Goal: Transaction & Acquisition: Purchase product/service

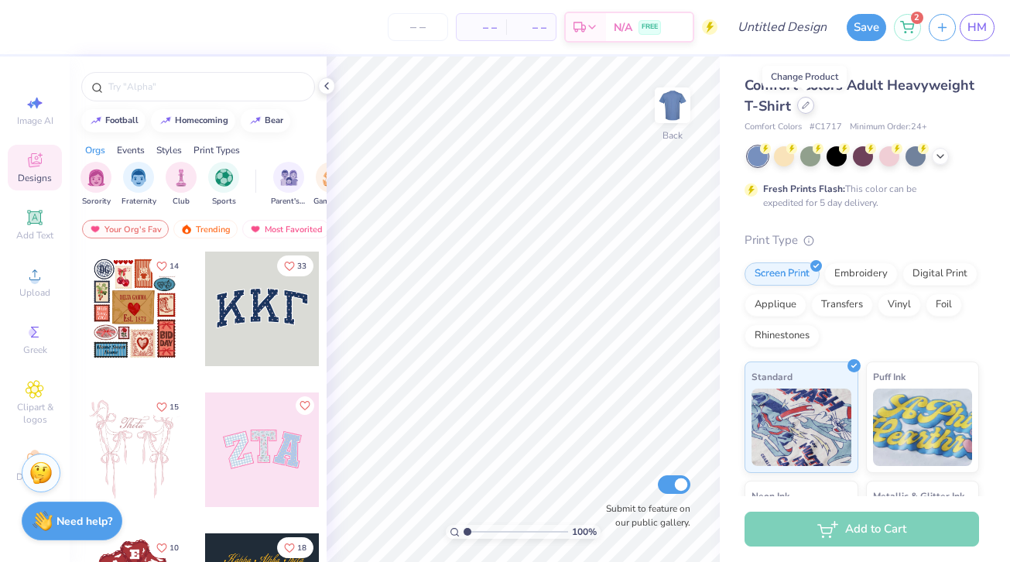
click at [810, 106] on div at bounding box center [805, 105] width 17 height 17
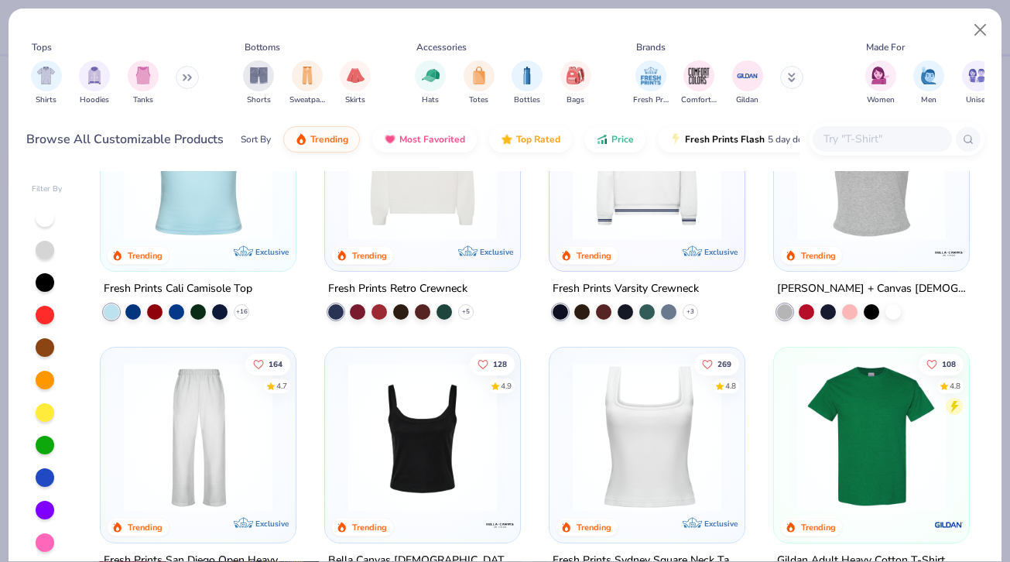
scroll to position [384, 0]
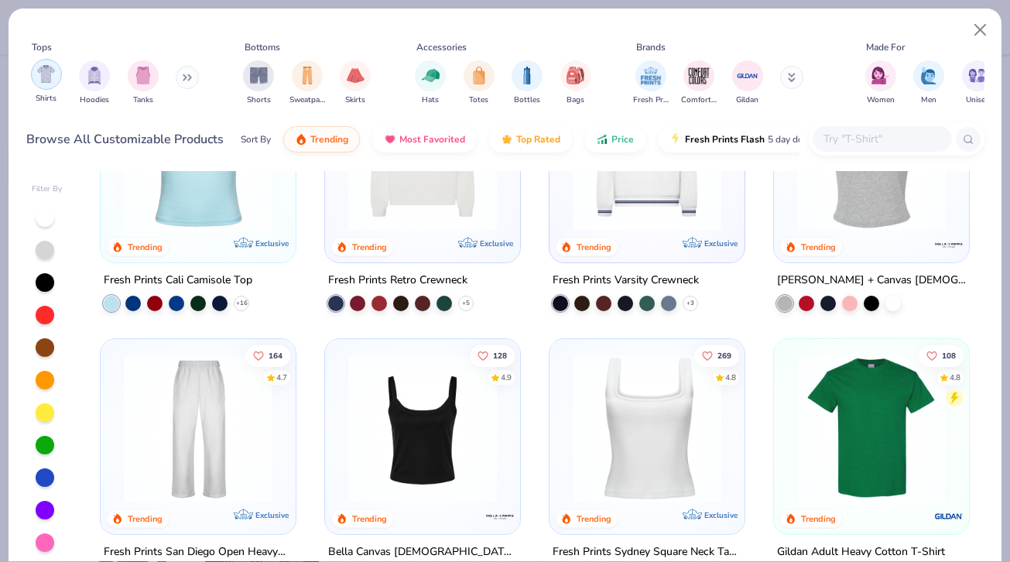
click at [47, 76] on img "filter for Shirts" at bounding box center [46, 74] width 18 height 18
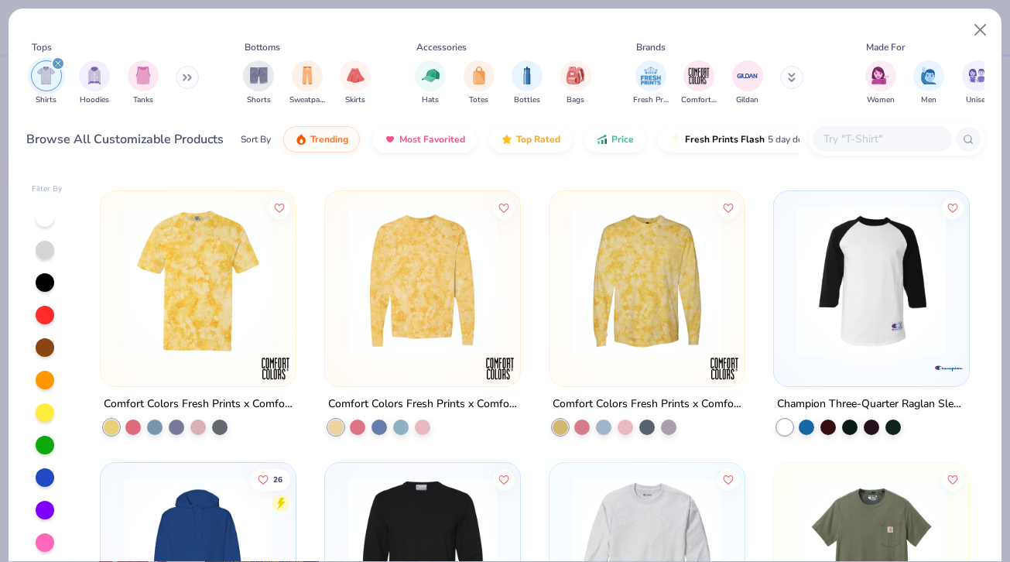
scroll to position [10667, 0]
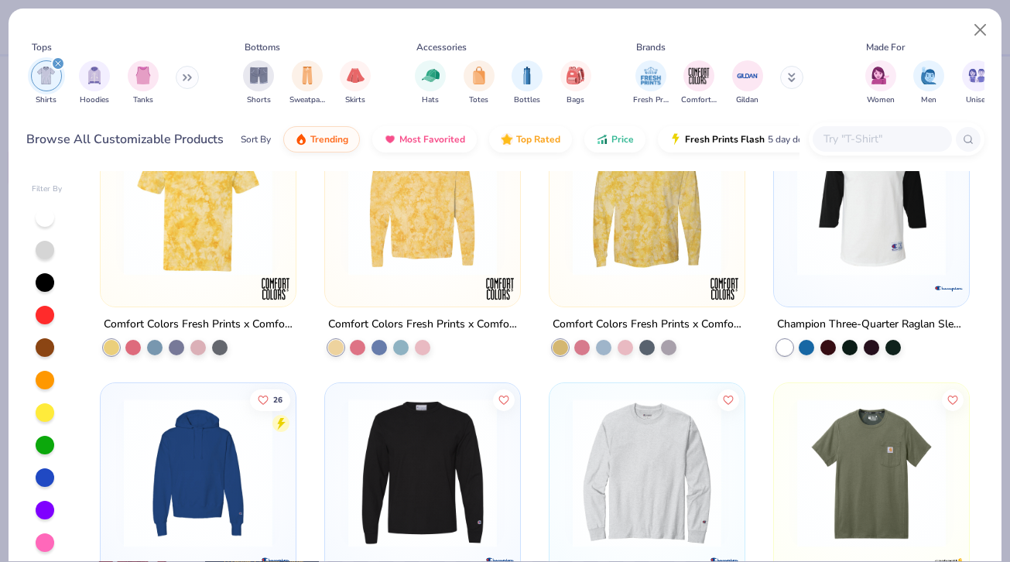
click at [868, 142] on input "text" at bounding box center [881, 139] width 119 height 18
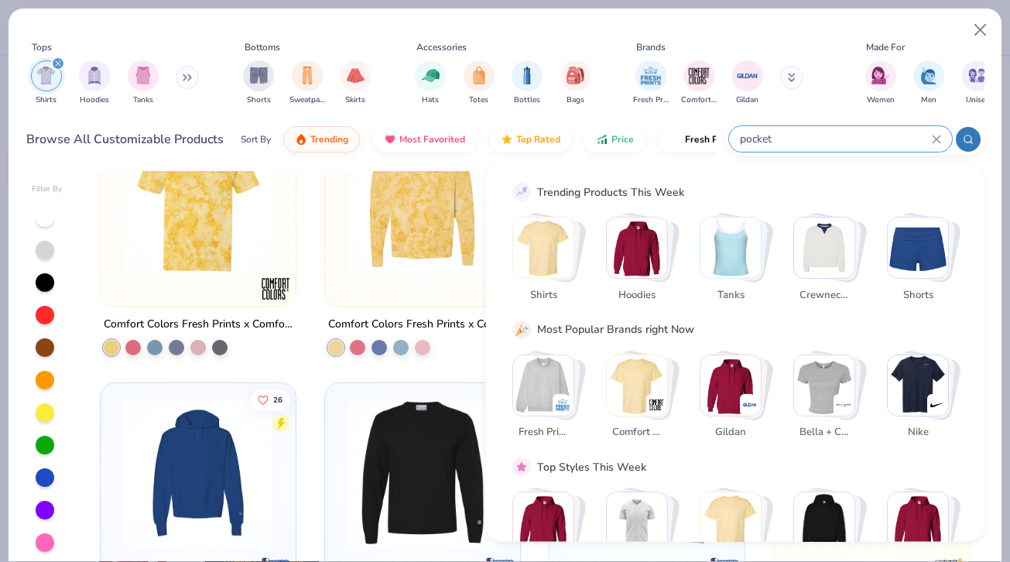
type input "pocket"
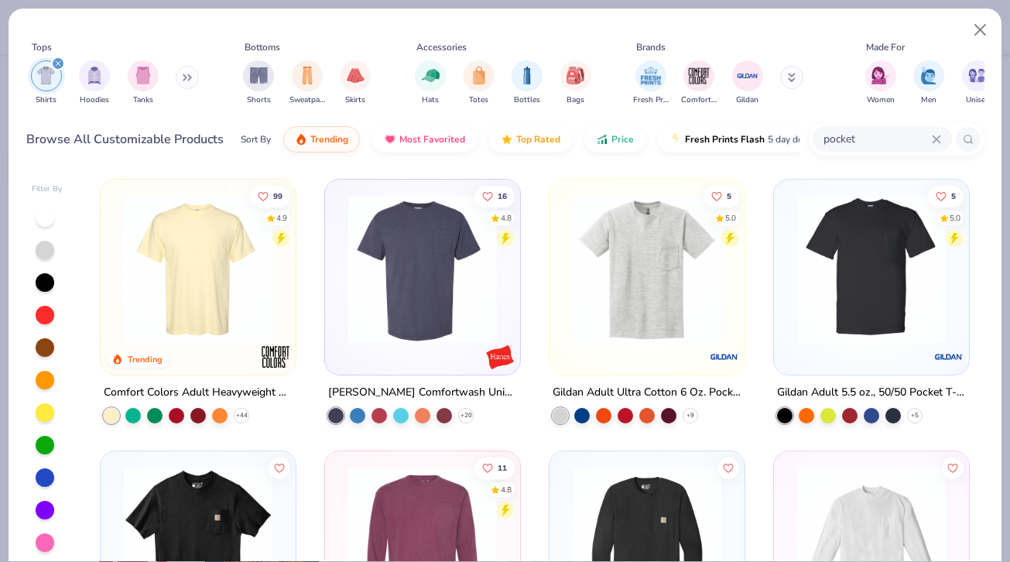
click at [232, 300] on img at bounding box center [198, 269] width 164 height 149
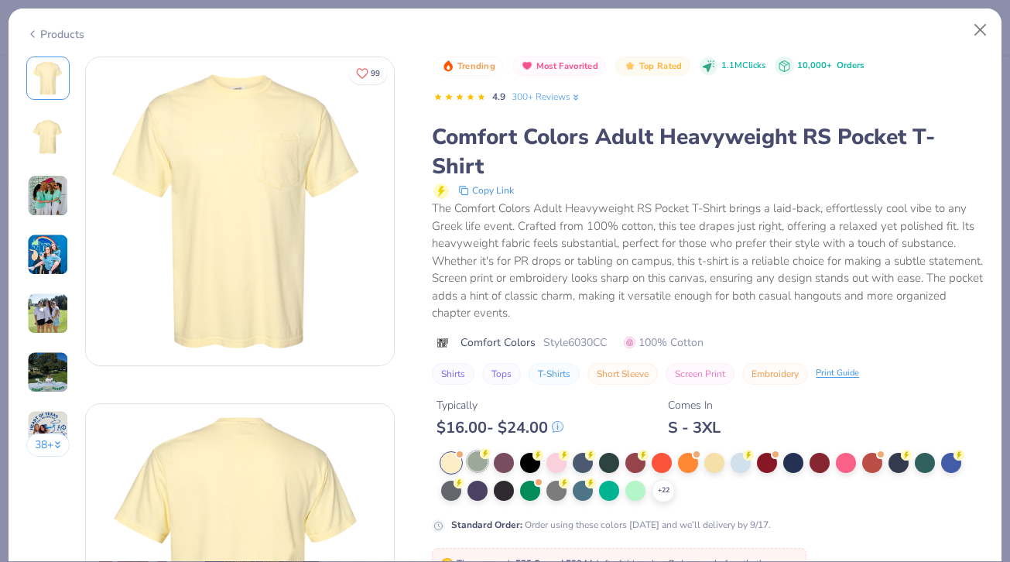
click at [483, 467] on div at bounding box center [478, 461] width 20 height 20
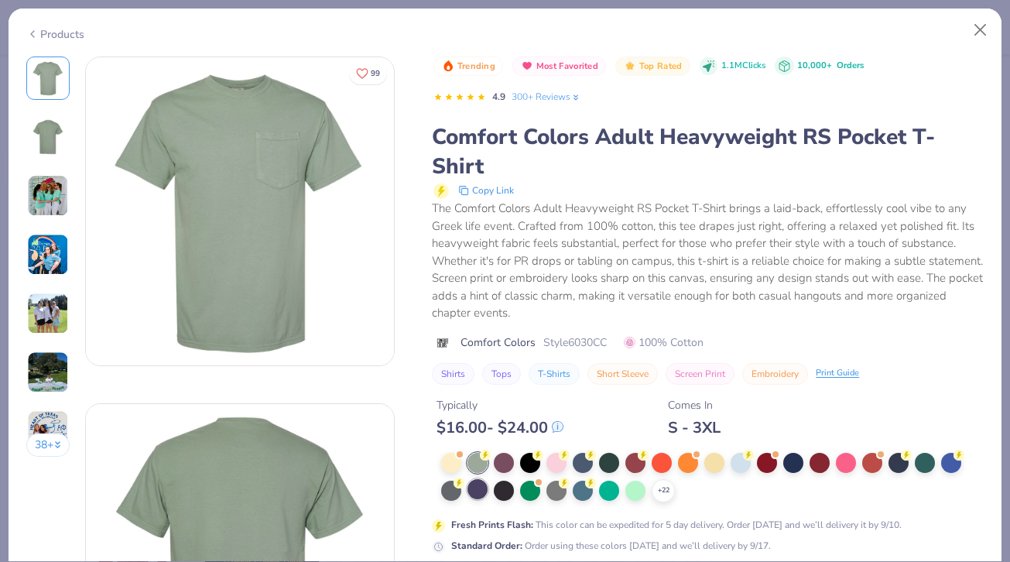
click at [482, 493] on div at bounding box center [478, 489] width 20 height 20
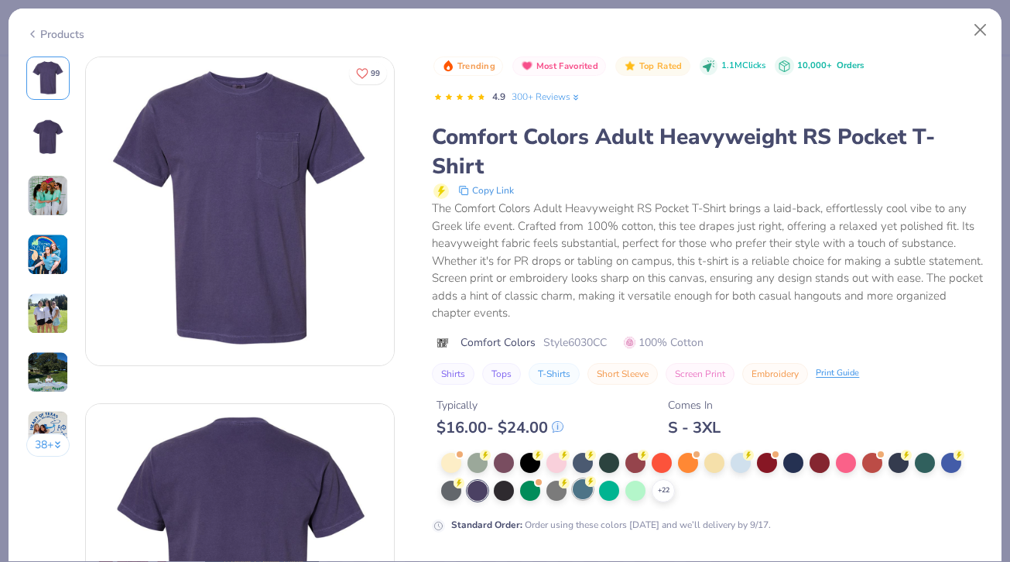
click at [581, 489] on div at bounding box center [583, 489] width 20 height 20
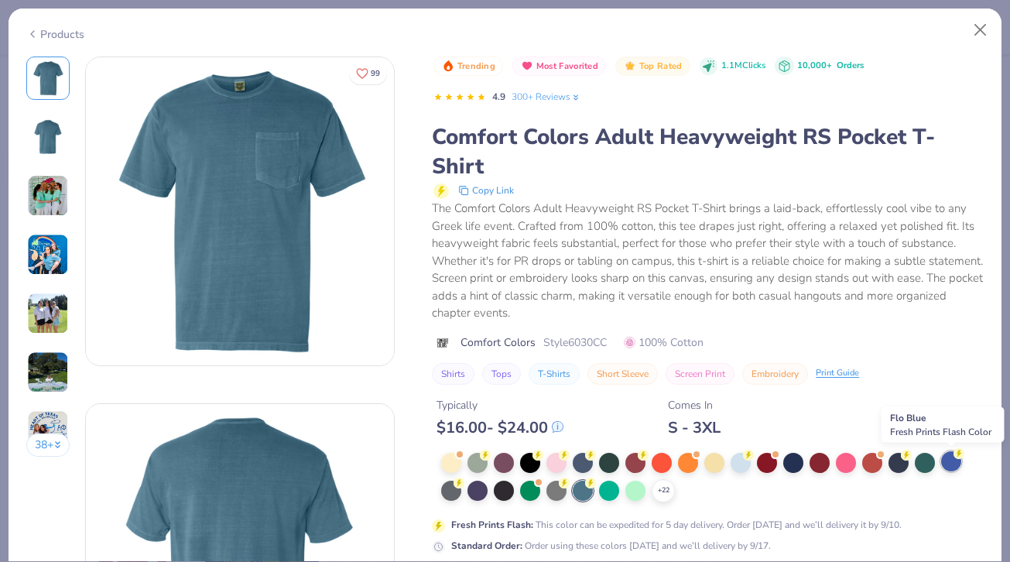
click at [948, 461] on div at bounding box center [951, 461] width 20 height 20
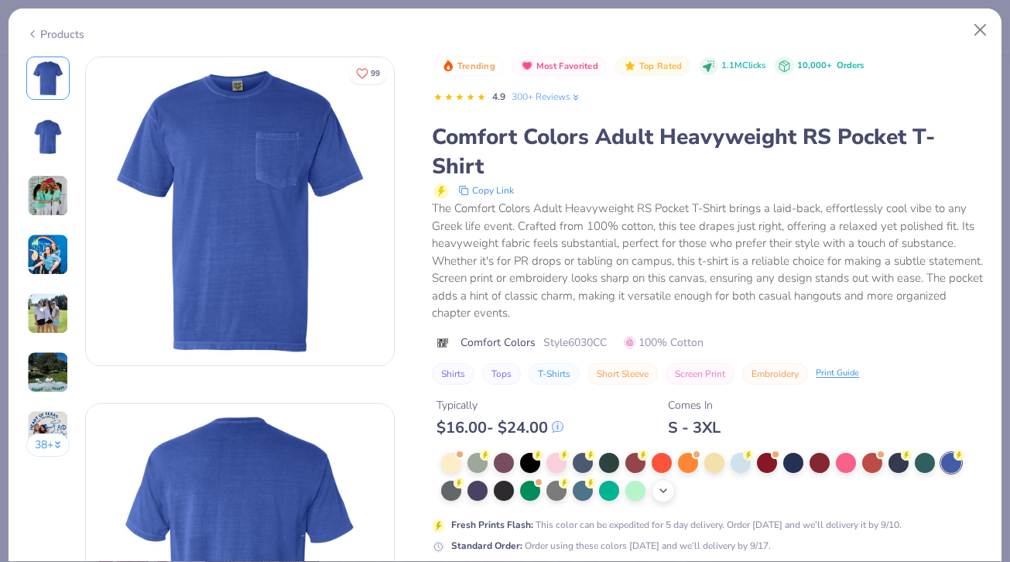
click at [666, 482] on div "+ 22" at bounding box center [663, 490] width 23 height 23
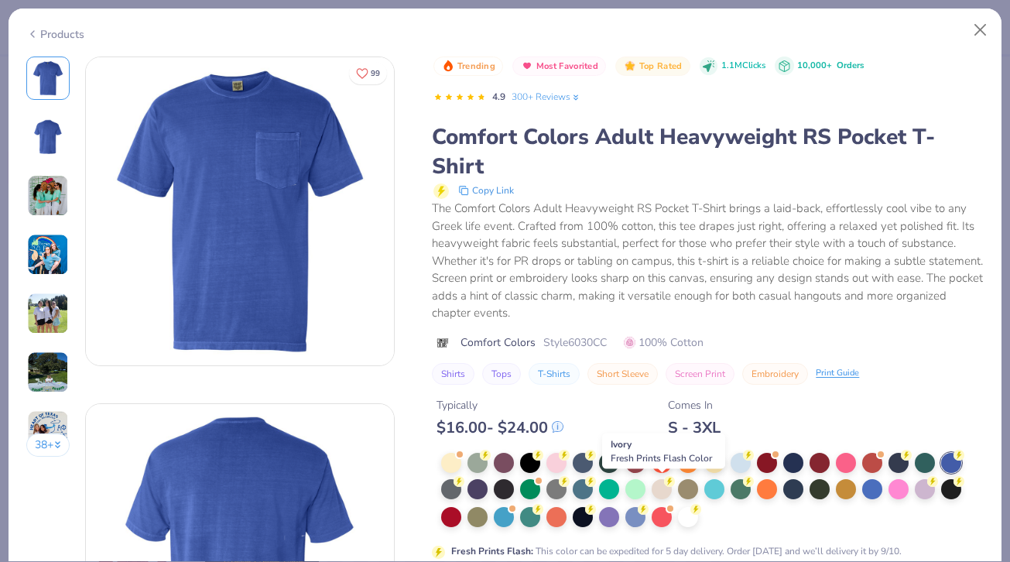
scroll to position [79, 0]
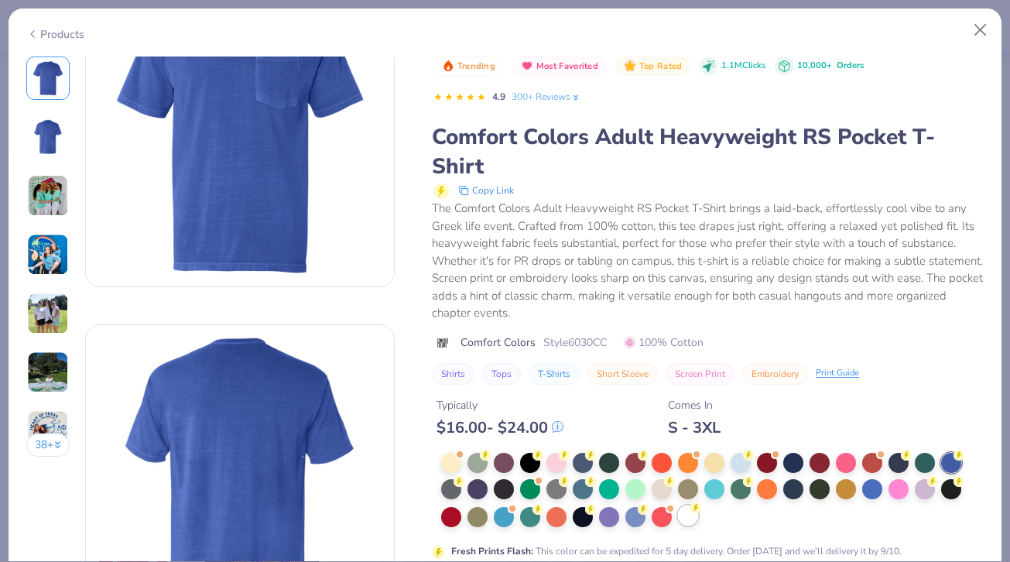
click at [693, 512] on icon at bounding box center [696, 507] width 11 height 11
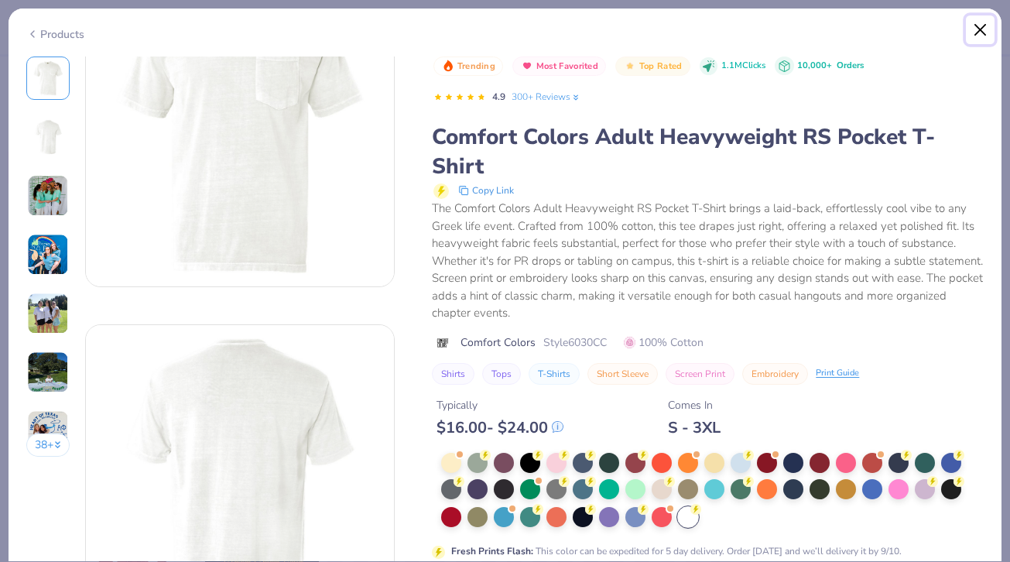
click at [984, 26] on button "Close" at bounding box center [980, 29] width 29 height 29
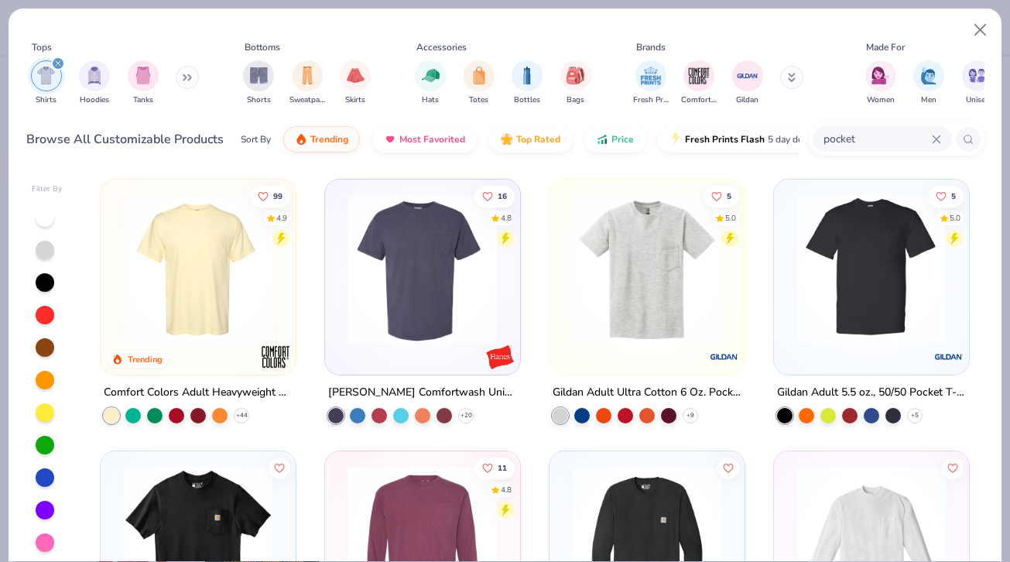
click at [450, 334] on img at bounding box center [423, 269] width 164 height 149
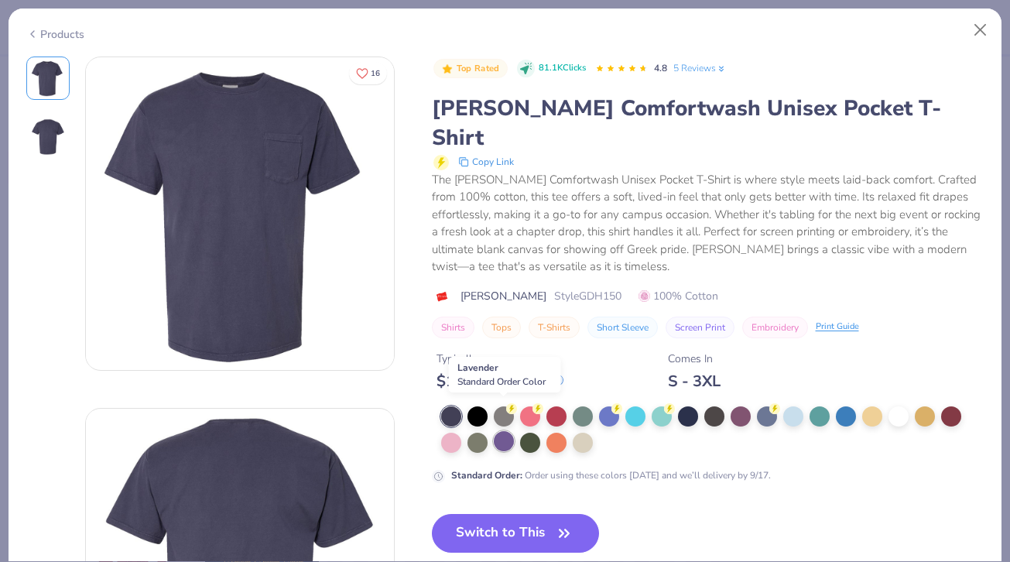
click at [502, 431] on div at bounding box center [504, 441] width 20 height 20
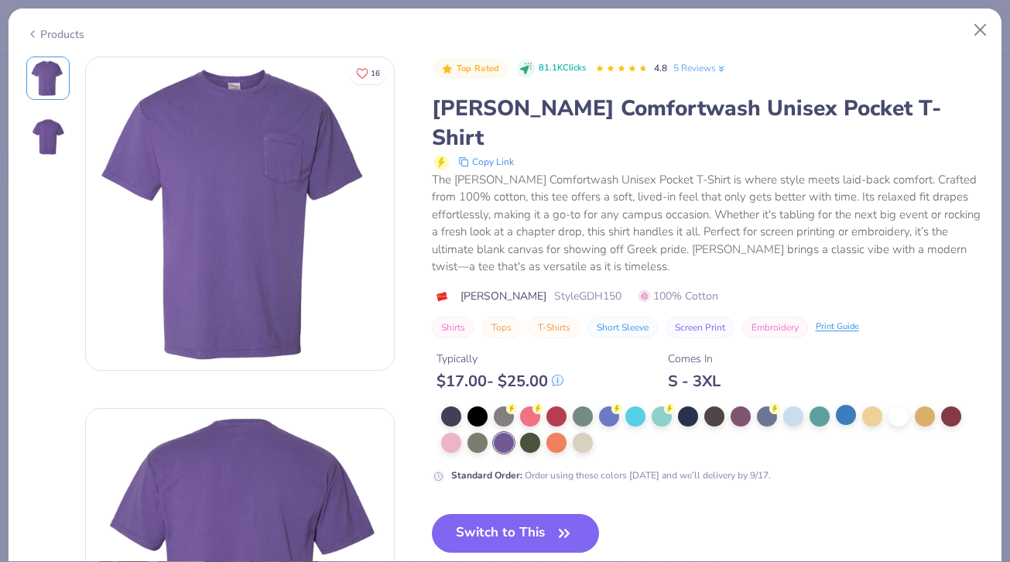
click at [856, 405] on div at bounding box center [846, 415] width 20 height 20
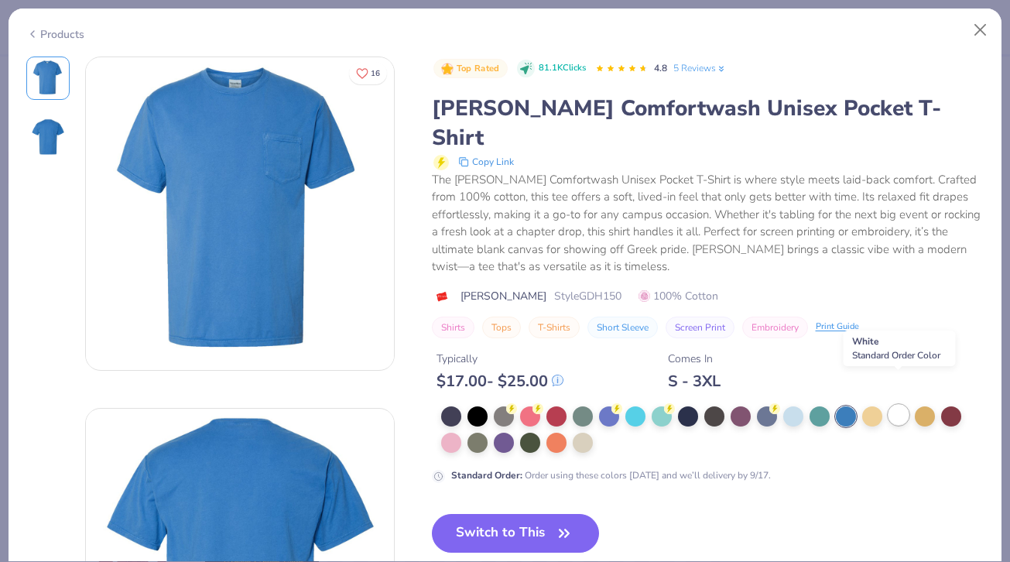
click at [898, 405] on div at bounding box center [899, 415] width 20 height 20
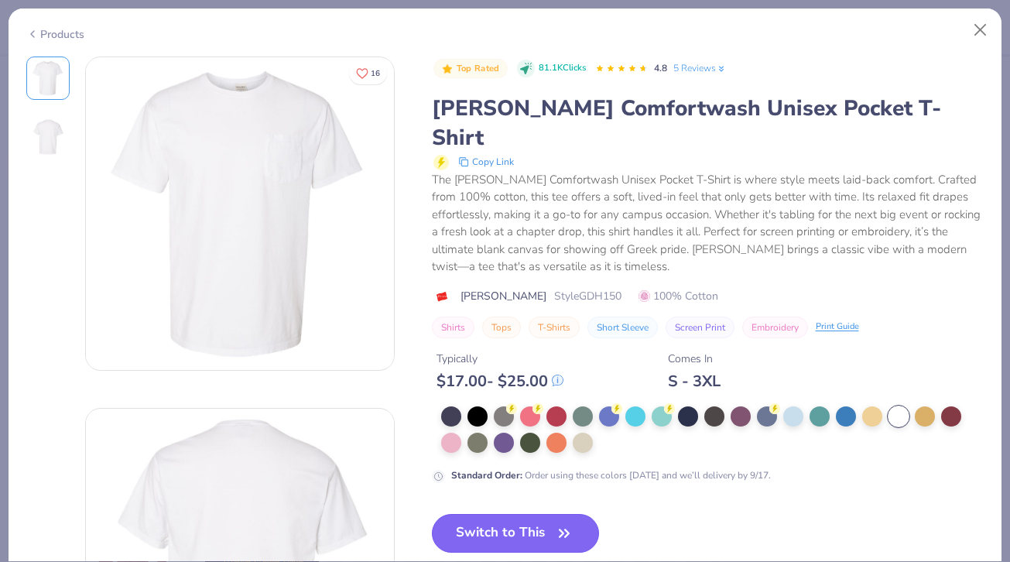
click at [530, 514] on button "Switch to This" at bounding box center [516, 533] width 168 height 39
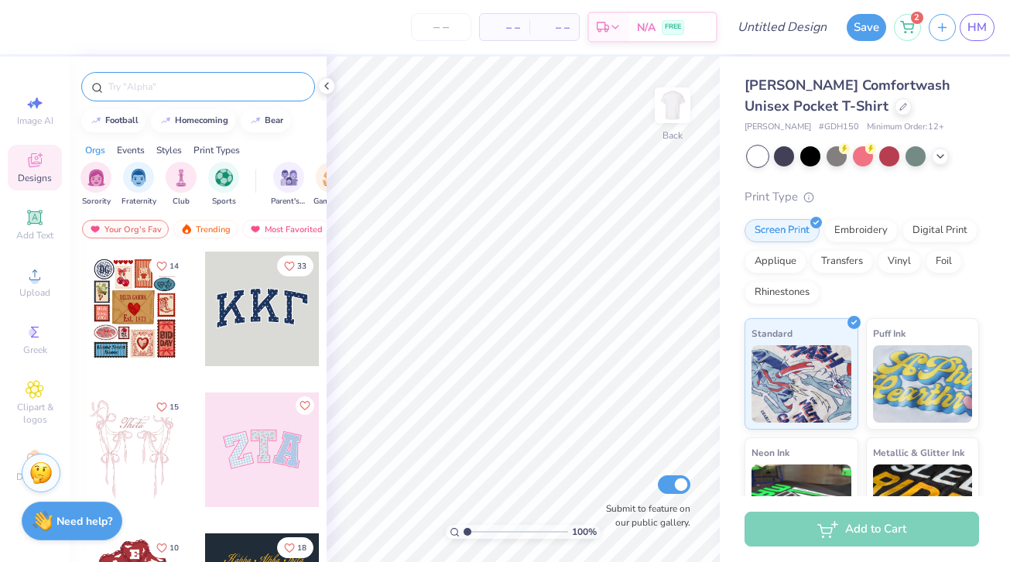
click at [170, 87] on input "text" at bounding box center [206, 86] width 198 height 15
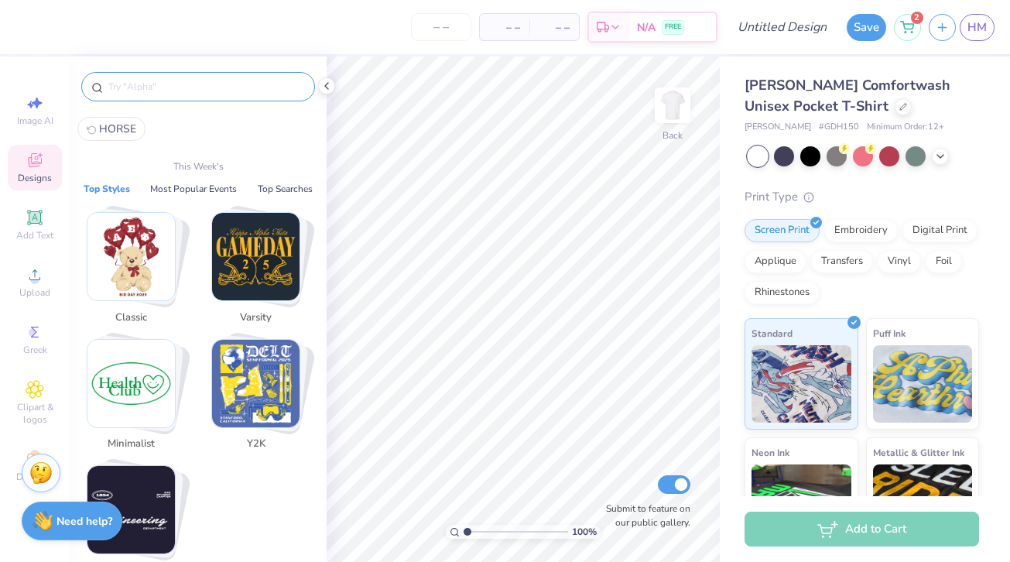
type input "g"
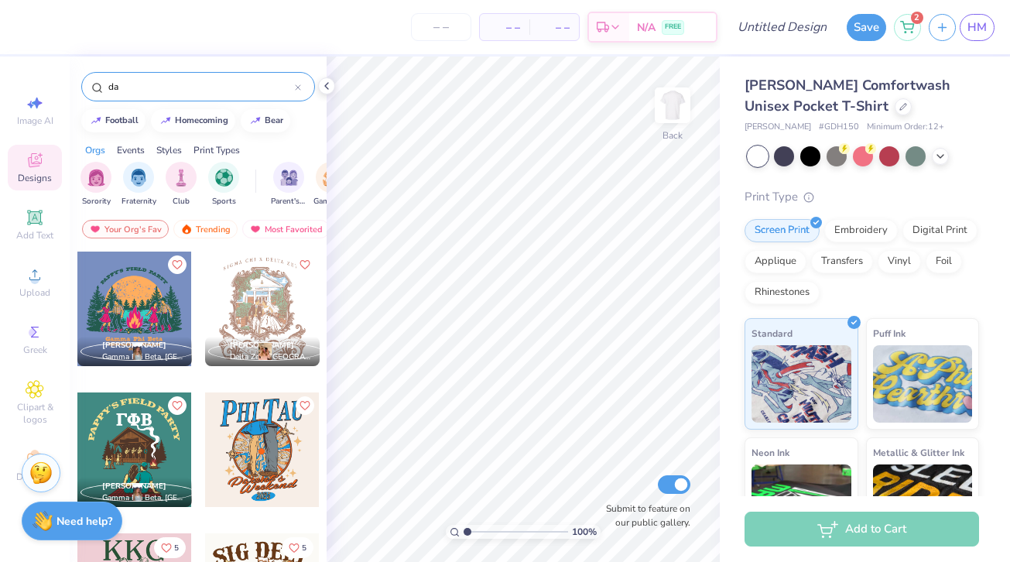
type input "d"
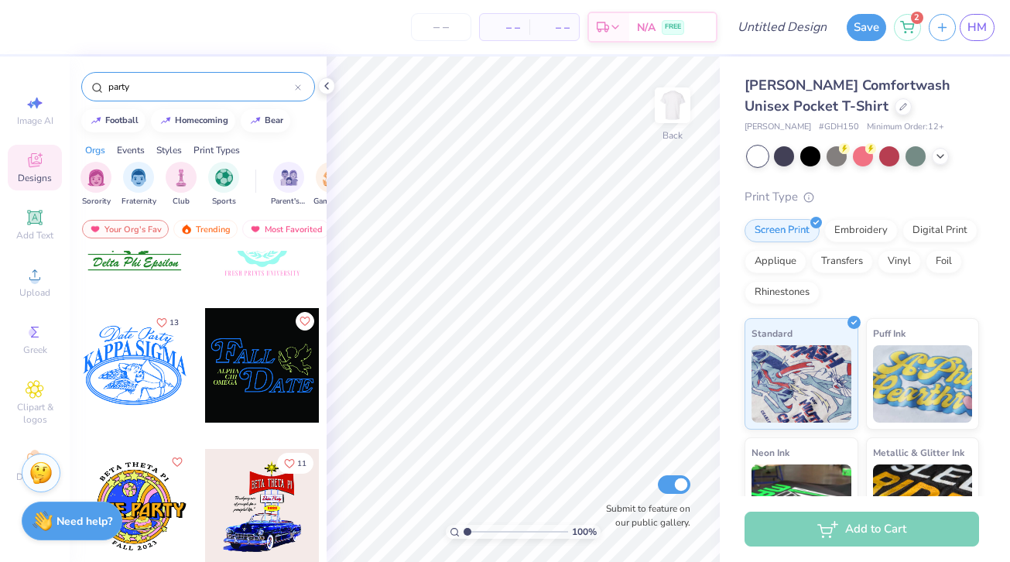
scroll to position [636, 0]
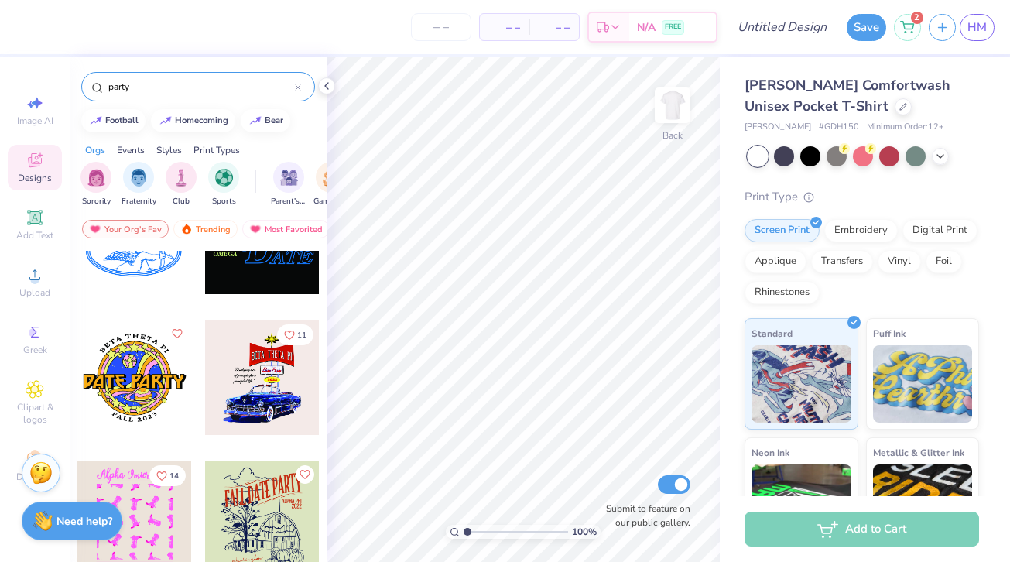
click at [124, 86] on input "party" at bounding box center [201, 86] width 188 height 15
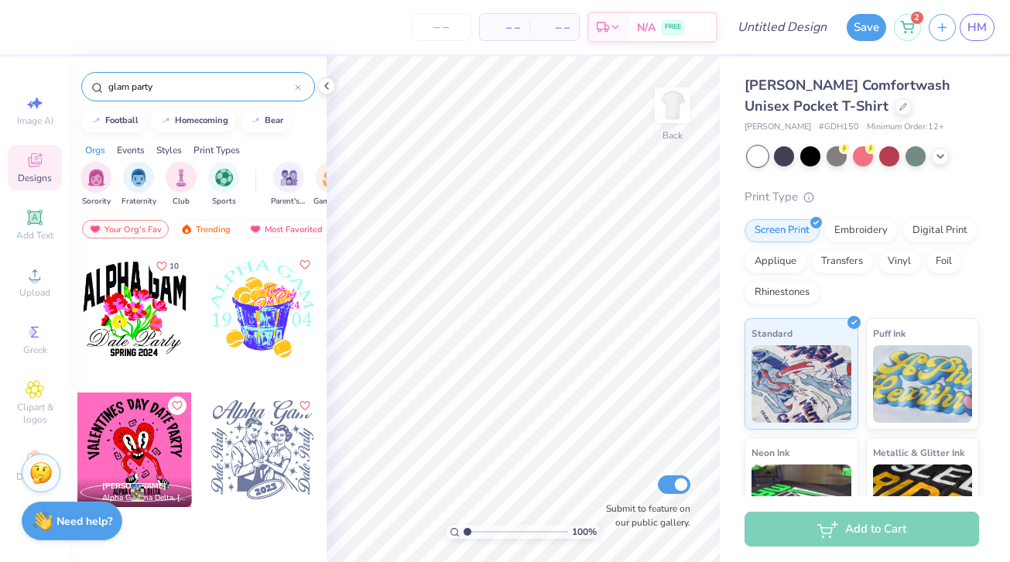
click at [125, 96] on div "glam party" at bounding box center [198, 86] width 234 height 29
click at [123, 84] on input "glam party" at bounding box center [201, 86] width 188 height 15
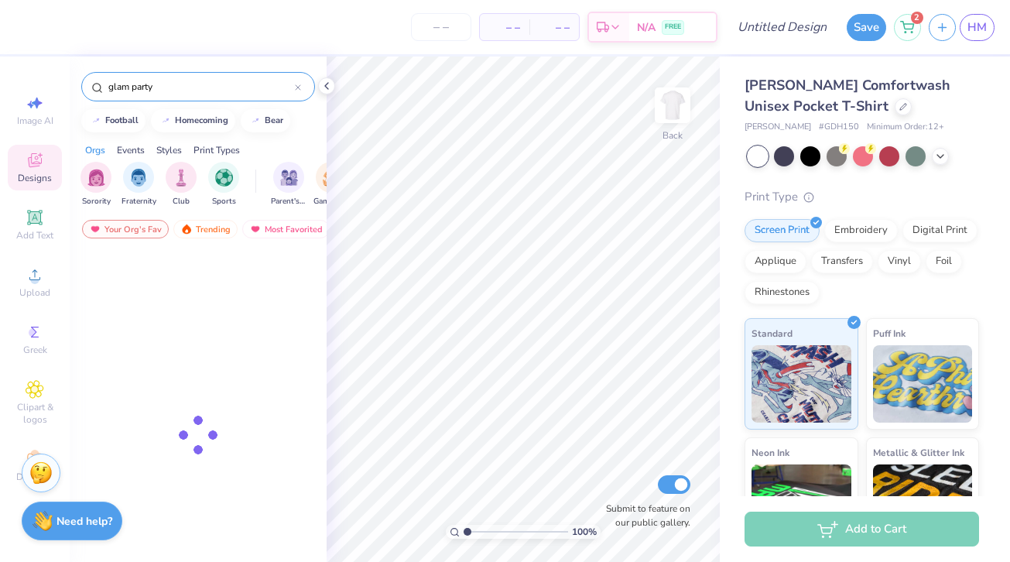
click at [123, 84] on input "glam party" at bounding box center [201, 86] width 188 height 15
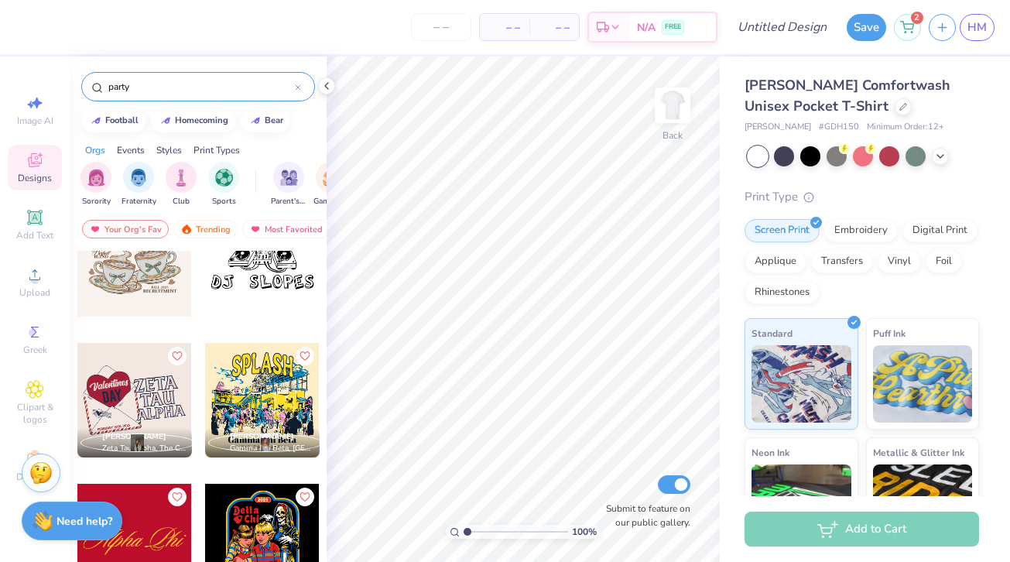
scroll to position [2223, 0]
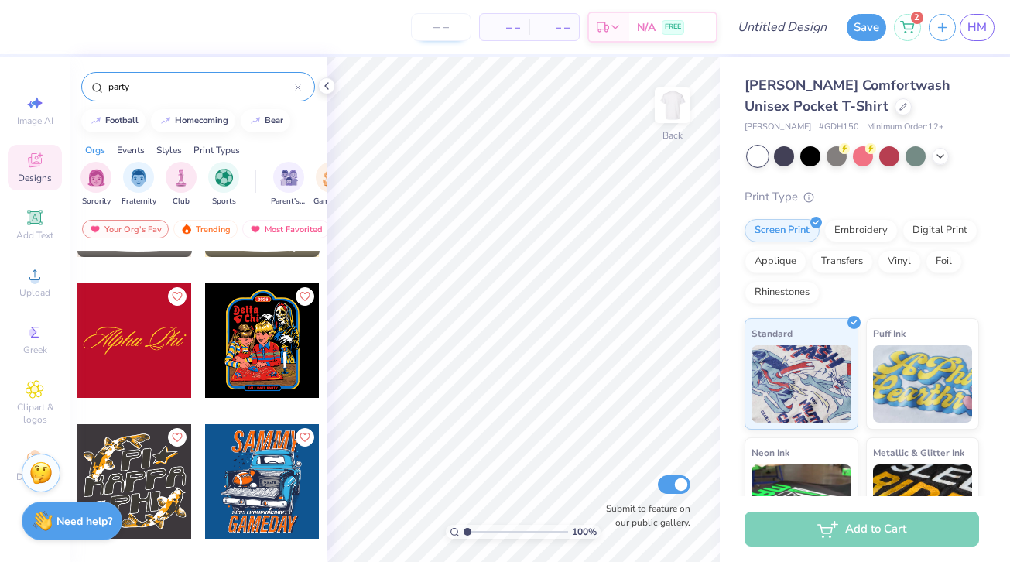
type input "party"
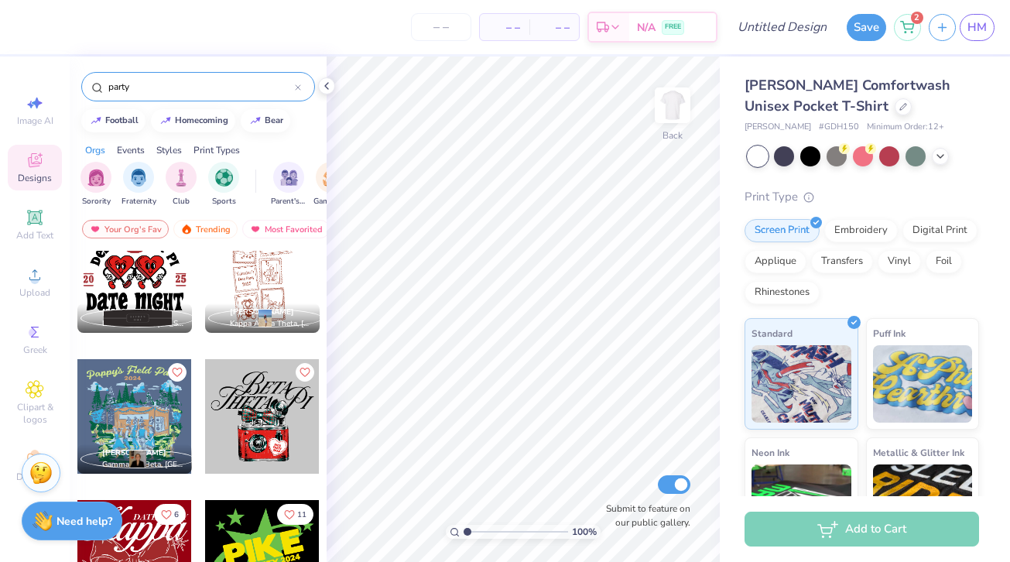
scroll to position [4263, 0]
